Goal: Contribute content

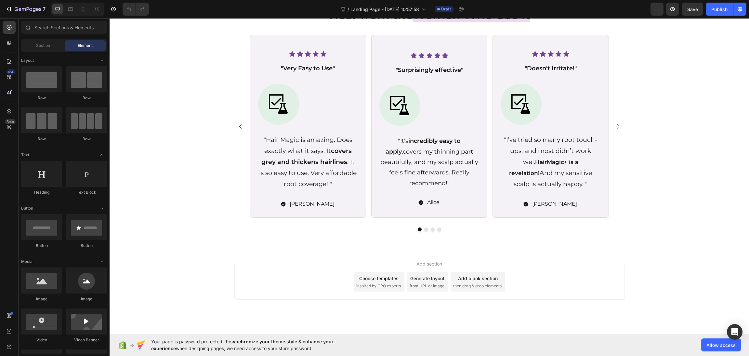
scroll to position [763, 0]
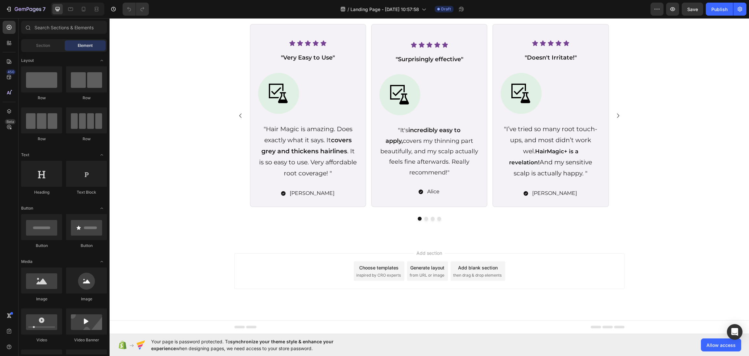
click at [522, 270] on div "Add section Choose templates inspired by CRO experts Generate layout from URL o…" at bounding box center [430, 271] width 390 height 36
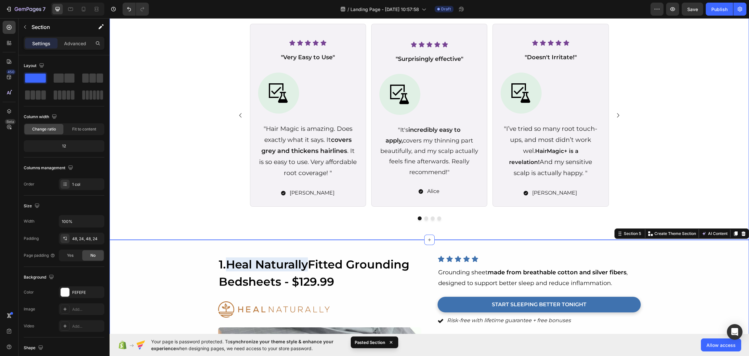
scroll to position [967, 0]
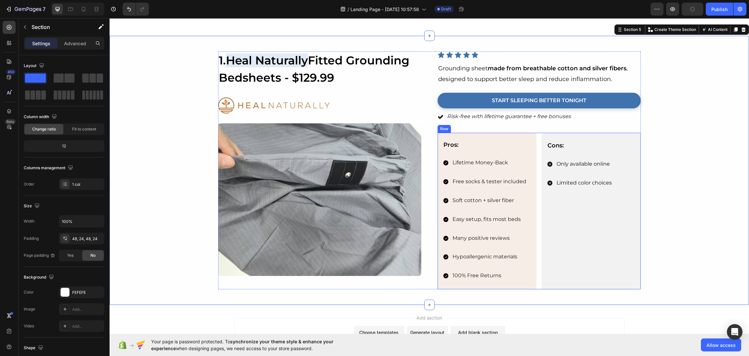
click at [350, 180] on img at bounding box center [319, 199] width 203 height 153
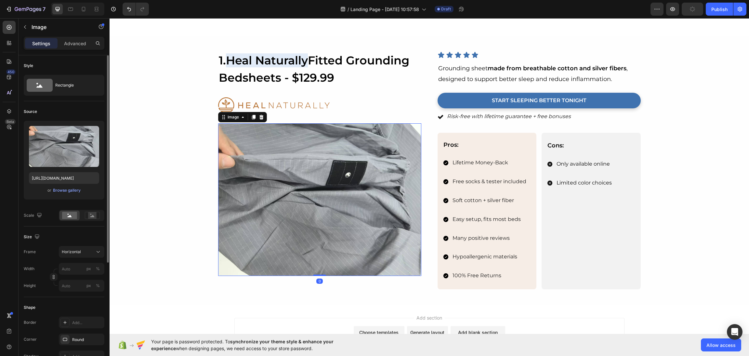
click at [67, 194] on div "Upload Image [URL][DOMAIN_NAME] or Browse gallery" at bounding box center [64, 160] width 81 height 79
click at [70, 190] on div "Browse gallery" at bounding box center [67, 190] width 28 height 6
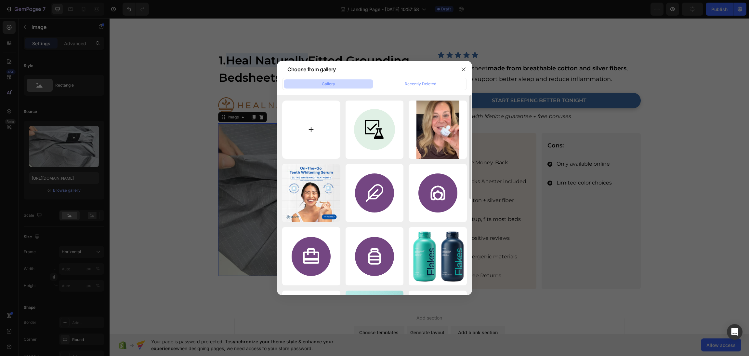
click at [313, 134] on input "file" at bounding box center [311, 130] width 58 height 58
type input "[URL][DOMAIN_NAME]"
type input "C:\fakepath\Canva_Blank_Template_-_2024-12-29T220440.099.png.png"
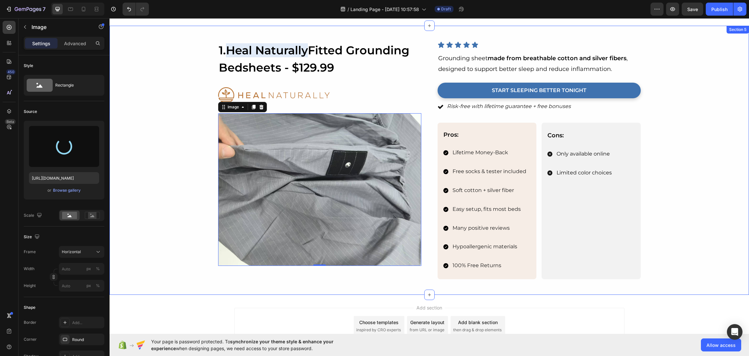
scroll to position [935, 0]
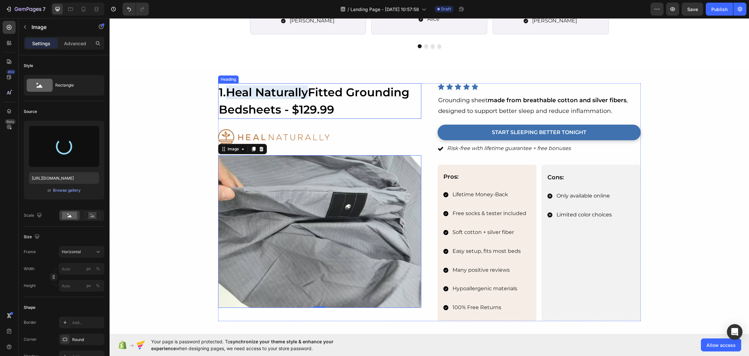
type input "[URL][DOMAIN_NAME]"
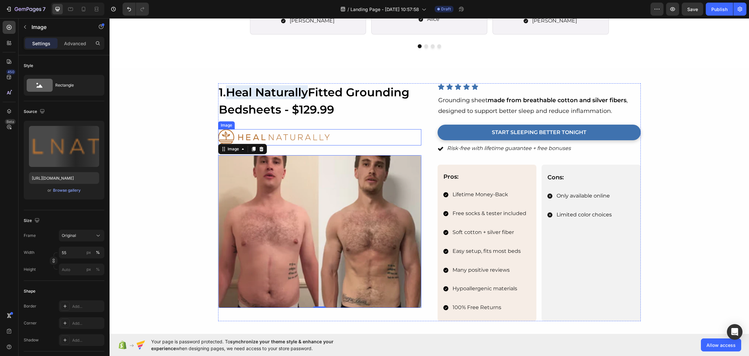
click at [335, 132] on div at bounding box center [319, 137] width 203 height 16
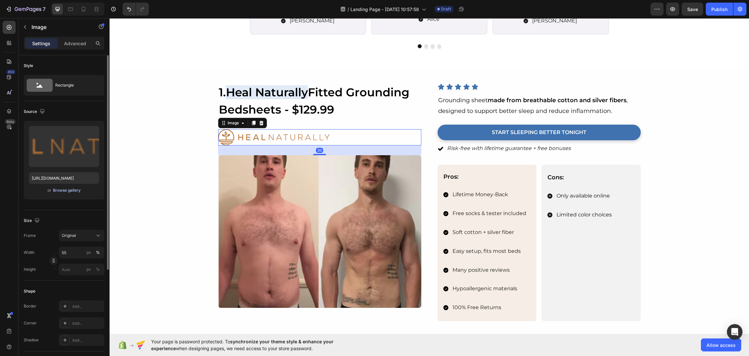
click at [68, 190] on div "Browse gallery" at bounding box center [67, 190] width 28 height 6
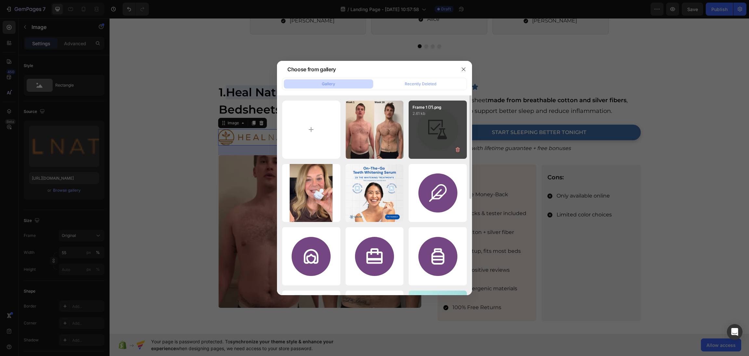
click at [430, 142] on div "Frame 1 (7).png 2.61 kb" at bounding box center [438, 130] width 58 height 58
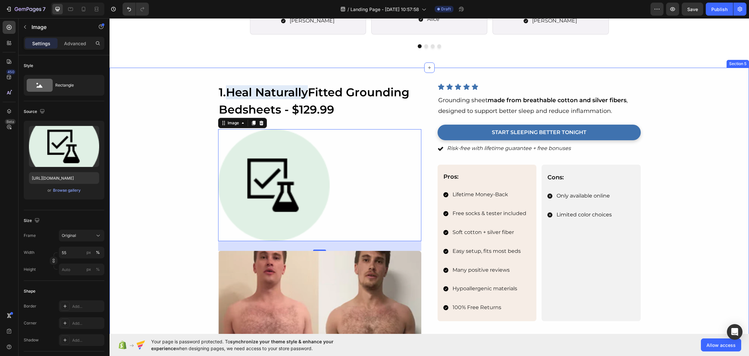
type input "[URL][DOMAIN_NAME]"
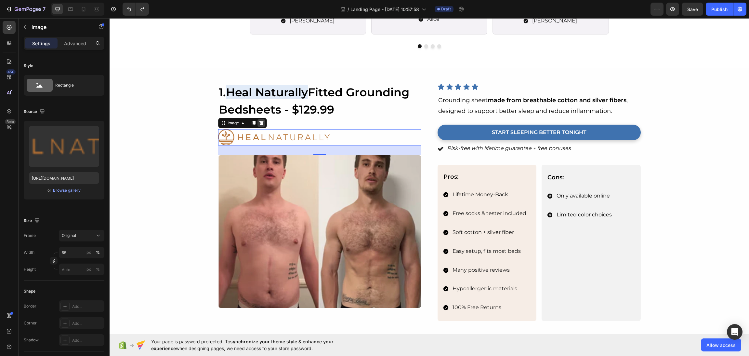
click at [259, 125] on icon at bounding box center [261, 123] width 4 height 5
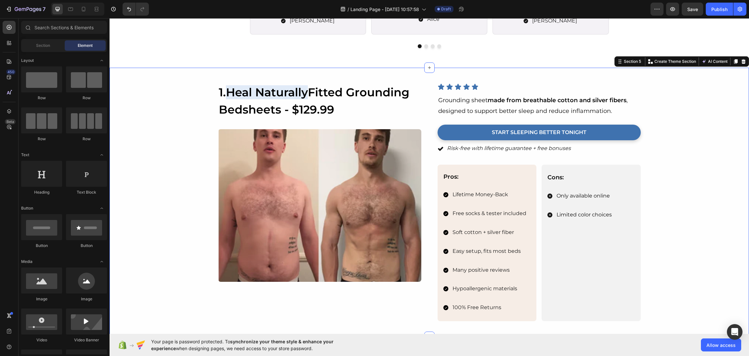
click at [642, 173] on div "Image 1. Heal Naturally Fitted Grounding Bedsheets - $129.99 Heading Image Icon…" at bounding box center [429, 202] width 624 height 238
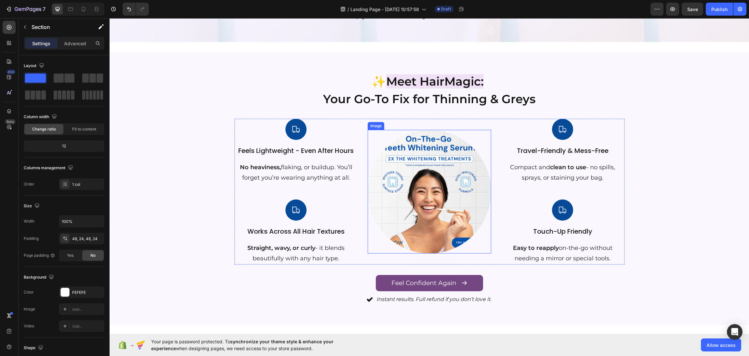
scroll to position [398, 0]
